Goal: Task Accomplishment & Management: Manage account settings

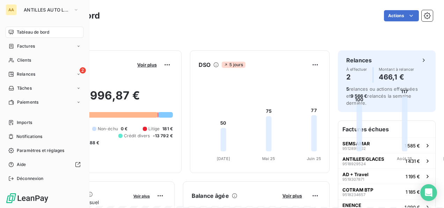
click at [36, 33] on span "Tableau de bord" at bounding box center [33, 32] width 32 height 6
click at [80, 46] on icon at bounding box center [79, 46] width 4 height 4
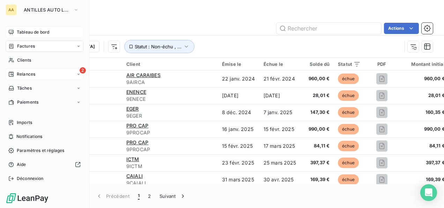
click at [24, 74] on span "Relances" at bounding box center [26, 74] width 19 height 6
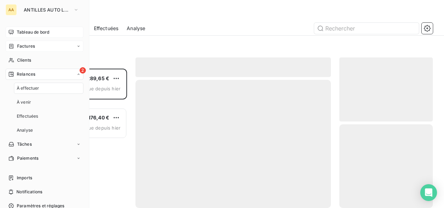
scroll to position [134, 88]
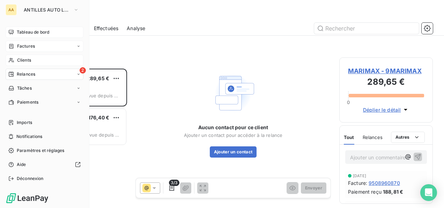
click at [16, 58] on div "Clients" at bounding box center [45, 60] width 78 height 11
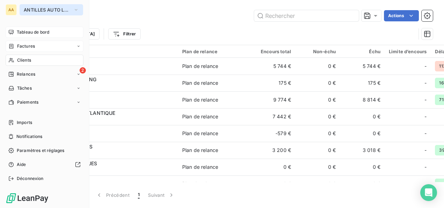
click at [24, 8] on span "ANTILLES AUTO LOCATION" at bounding box center [47, 10] width 47 height 6
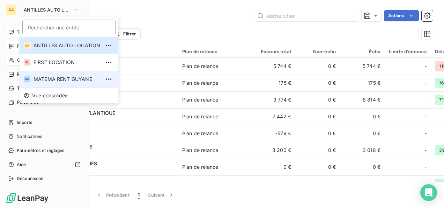
click at [43, 78] on span "MATEMA RENT GUYANE" at bounding box center [67, 78] width 67 height 7
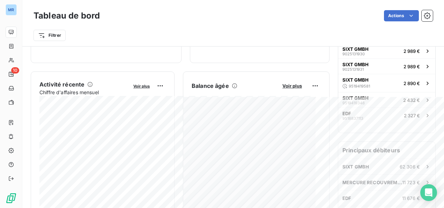
scroll to position [5, 0]
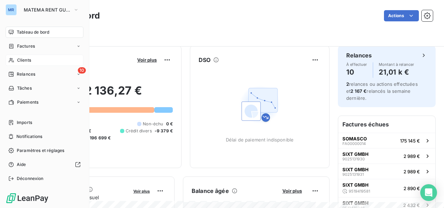
click at [28, 60] on span "Clients" at bounding box center [24, 60] width 14 height 6
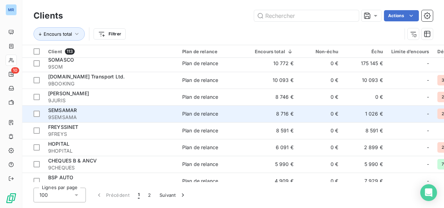
scroll to position [105, 0]
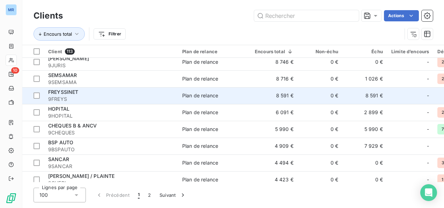
click at [113, 97] on span "9FREYS" at bounding box center [111, 98] width 126 height 7
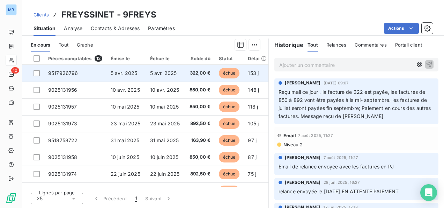
click at [120, 72] on span "5 avr. 2025" at bounding box center [124, 73] width 27 height 6
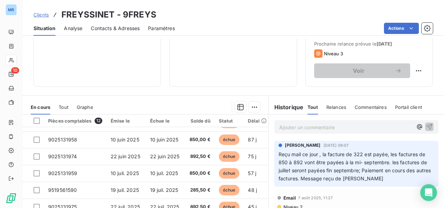
scroll to position [70, 0]
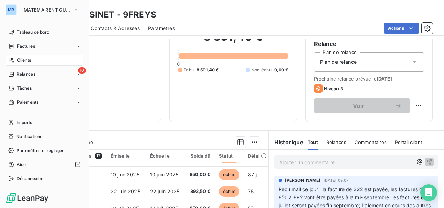
click at [22, 60] on span "Clients" at bounding box center [24, 60] width 14 height 6
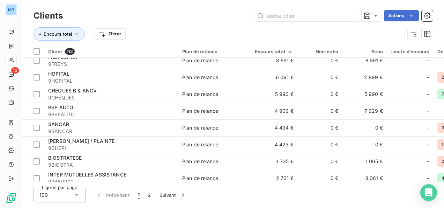
scroll to position [175, 0]
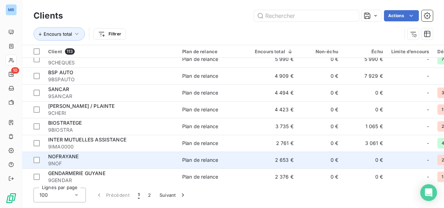
click at [112, 153] on div "NOFRAYANE" at bounding box center [111, 156] width 126 height 7
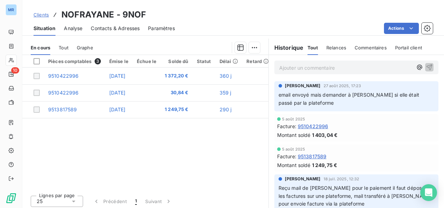
click at [42, 13] on span "Clients" at bounding box center [41, 15] width 15 height 6
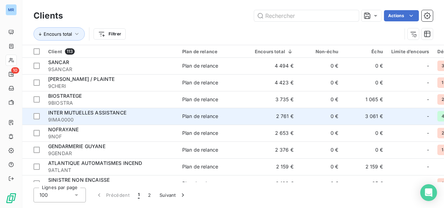
scroll to position [210, 0]
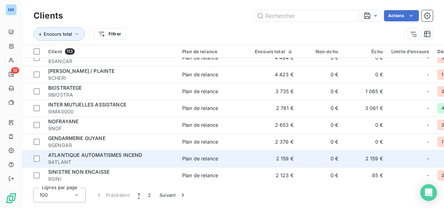
click at [130, 156] on span "ATLANTIQUE AUTOMATISMES INCEND" at bounding box center [95, 155] width 94 height 6
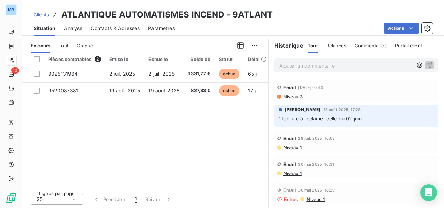
scroll to position [167, 0]
click at [64, 45] on span "Tout" at bounding box center [64, 45] width 10 height 6
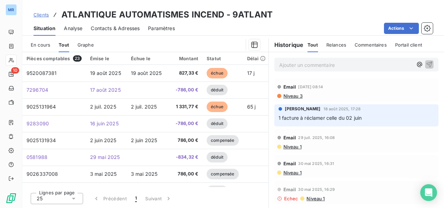
scroll to position [132, 0]
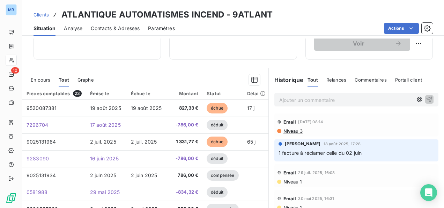
click at [288, 131] on span "Niveau 3" at bounding box center [293, 131] width 20 height 6
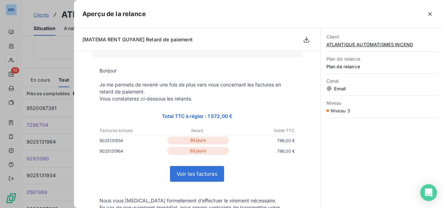
scroll to position [0, 0]
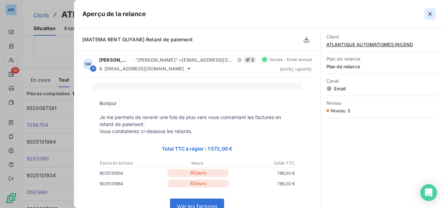
click at [429, 14] on icon "button" at bounding box center [430, 13] width 7 height 7
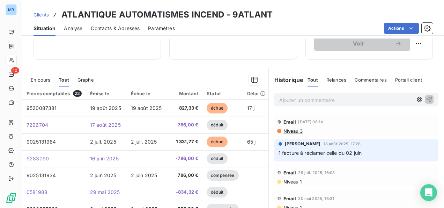
click at [39, 79] on span "En cours" at bounding box center [41, 80] width 20 height 6
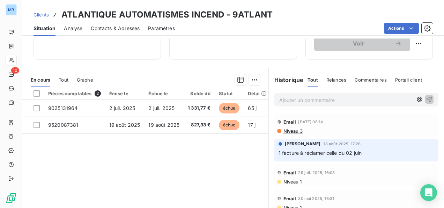
click at [39, 14] on span "Clients" at bounding box center [41, 15] width 15 height 6
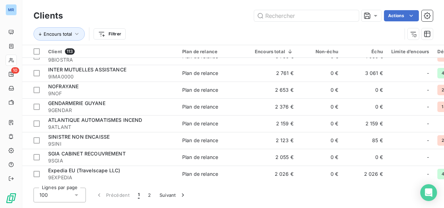
scroll to position [280, 0]
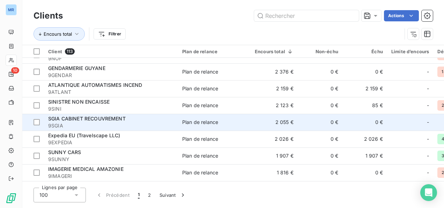
click at [103, 120] on span "SGIA CABINET RECOUVREMENT" at bounding box center [87, 118] width 78 height 6
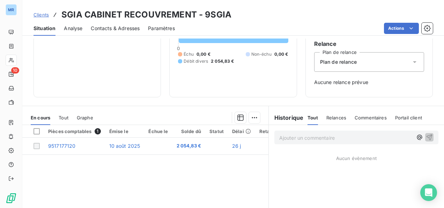
scroll to position [35, 0]
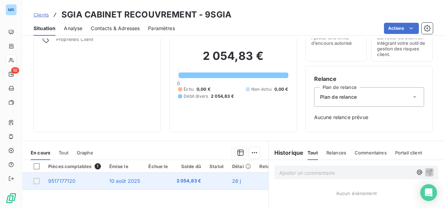
click at [53, 179] on span "9517177120" at bounding box center [62, 181] width 28 height 6
click at [65, 178] on span "9517177120" at bounding box center [62, 181] width 28 height 6
drag, startPoint x: 65, startPoint y: 178, endPoint x: 60, endPoint y: 181, distance: 6.3
click at [60, 181] on span "9517177120" at bounding box center [62, 181] width 28 height 6
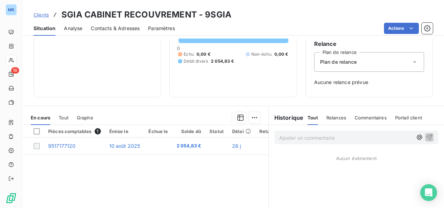
scroll to position [105, 0]
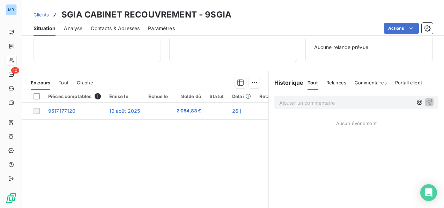
click at [41, 14] on span "Clients" at bounding box center [41, 15] width 15 height 6
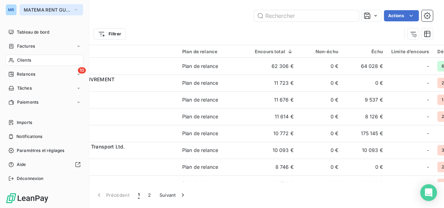
click at [31, 10] on span "MATEMA RENT GUYANE" at bounding box center [47, 10] width 47 height 6
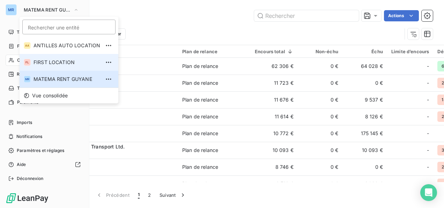
click at [50, 62] on span "FIRST LOCATION" at bounding box center [67, 62] width 67 height 7
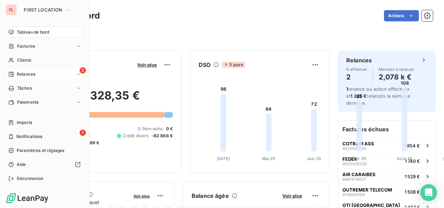
click at [27, 71] on div "2 Relances" at bounding box center [45, 73] width 78 height 11
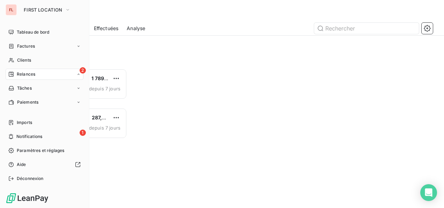
scroll to position [6, 6]
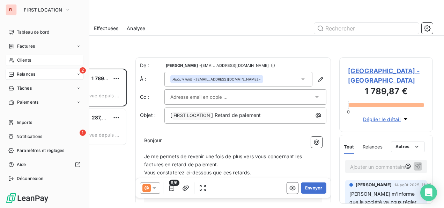
click at [18, 59] on span "Clients" at bounding box center [24, 60] width 14 height 6
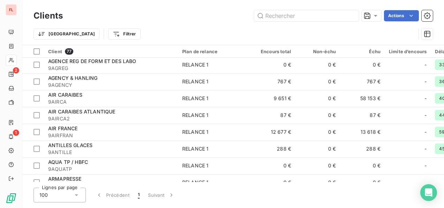
scroll to position [70, 0]
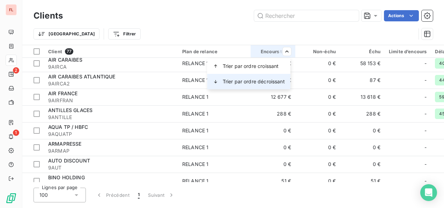
click at [267, 77] on div "Trier par ordre décroissant" at bounding box center [249, 81] width 83 height 15
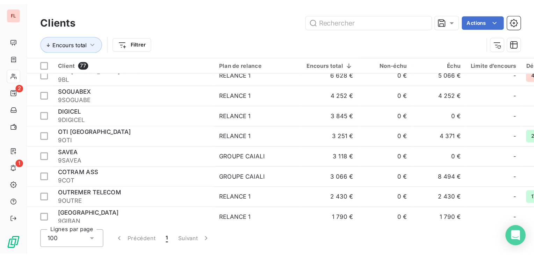
scroll to position [0, 0]
